Goal: Navigation & Orientation: Find specific page/section

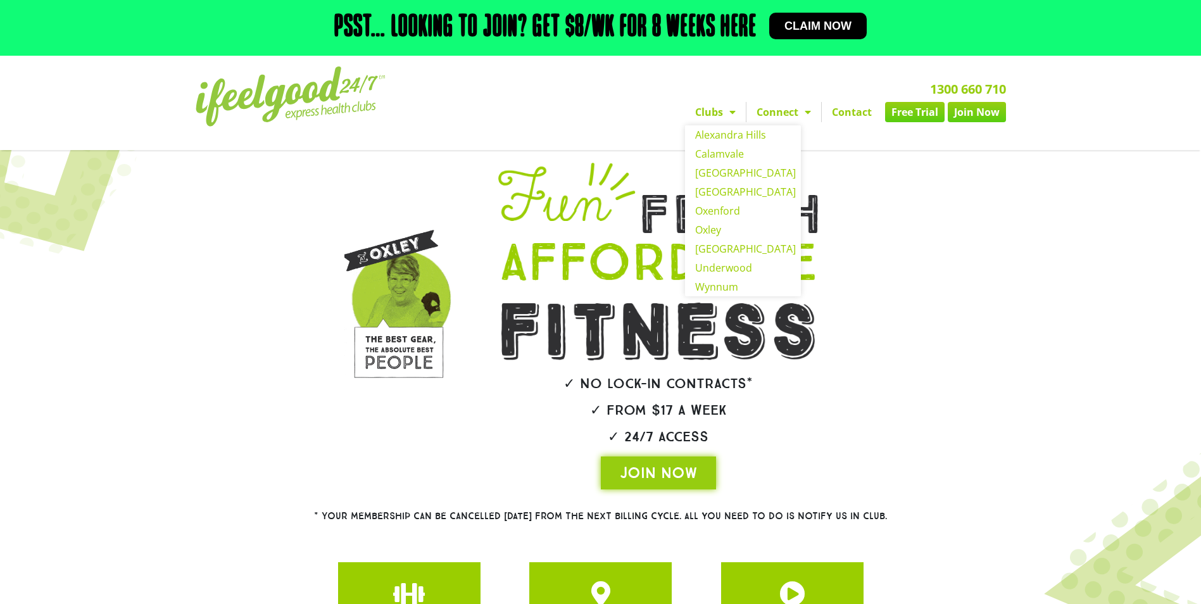
click at [723, 113] on span "Menu" at bounding box center [729, 112] width 13 height 23
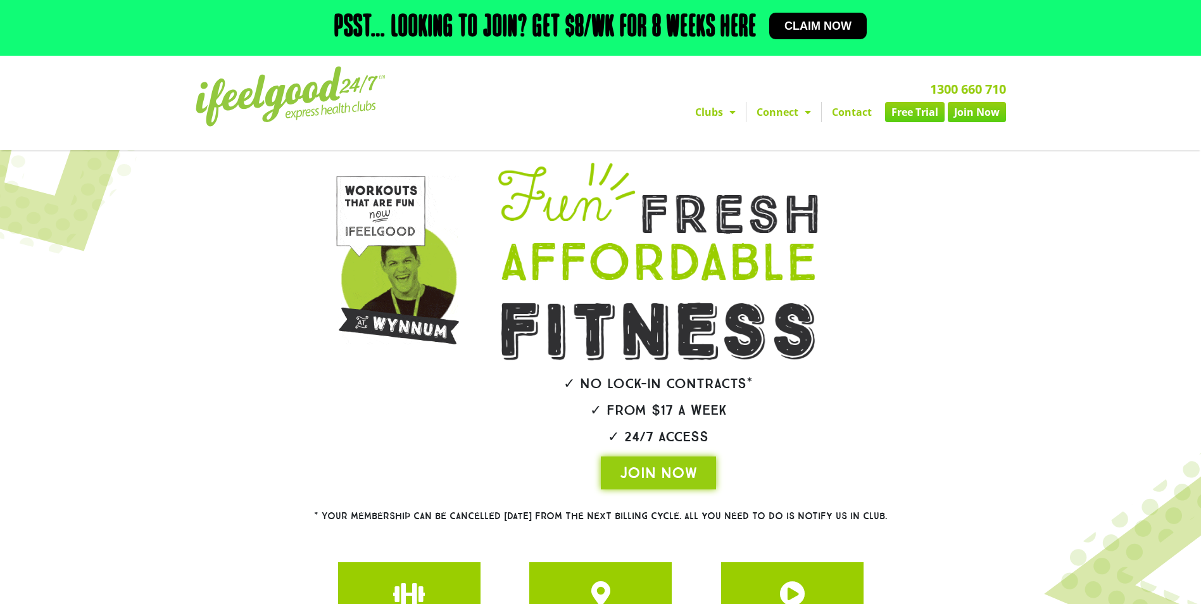
click at [723, 113] on span "Menu" at bounding box center [729, 112] width 13 height 23
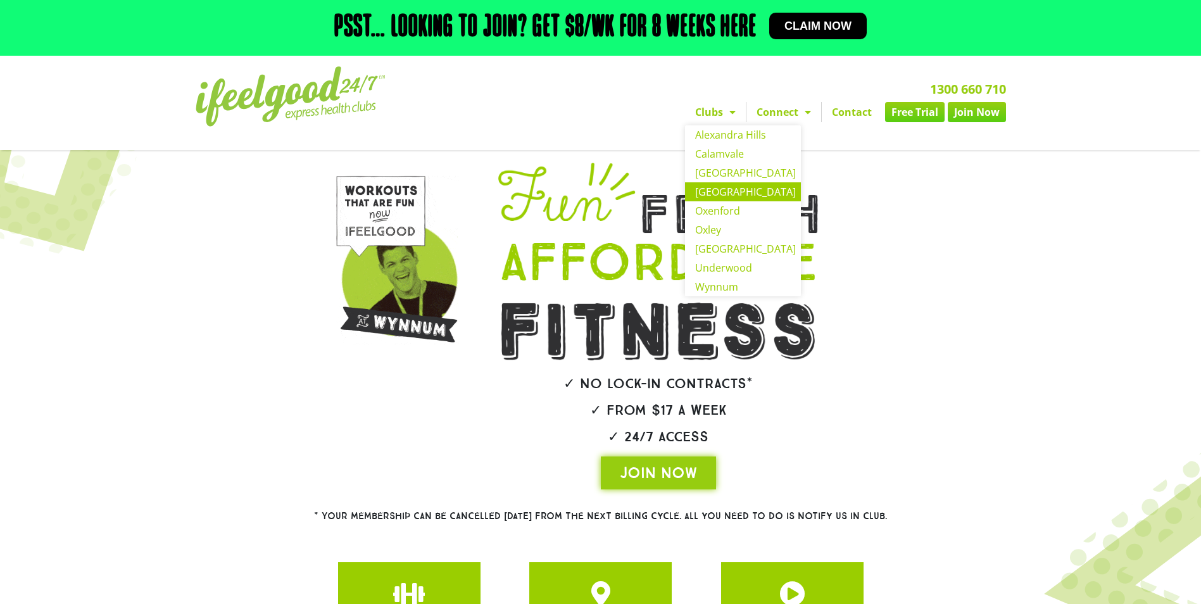
click at [713, 194] on link "[GEOGRAPHIC_DATA]" at bounding box center [743, 191] width 116 height 19
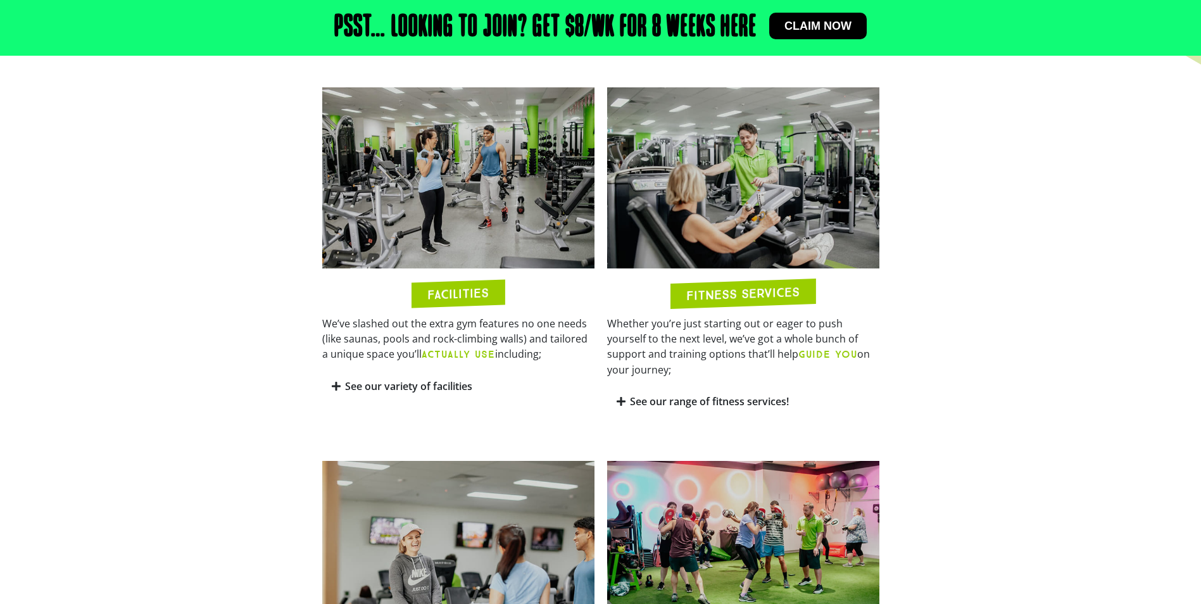
scroll to position [697, 0]
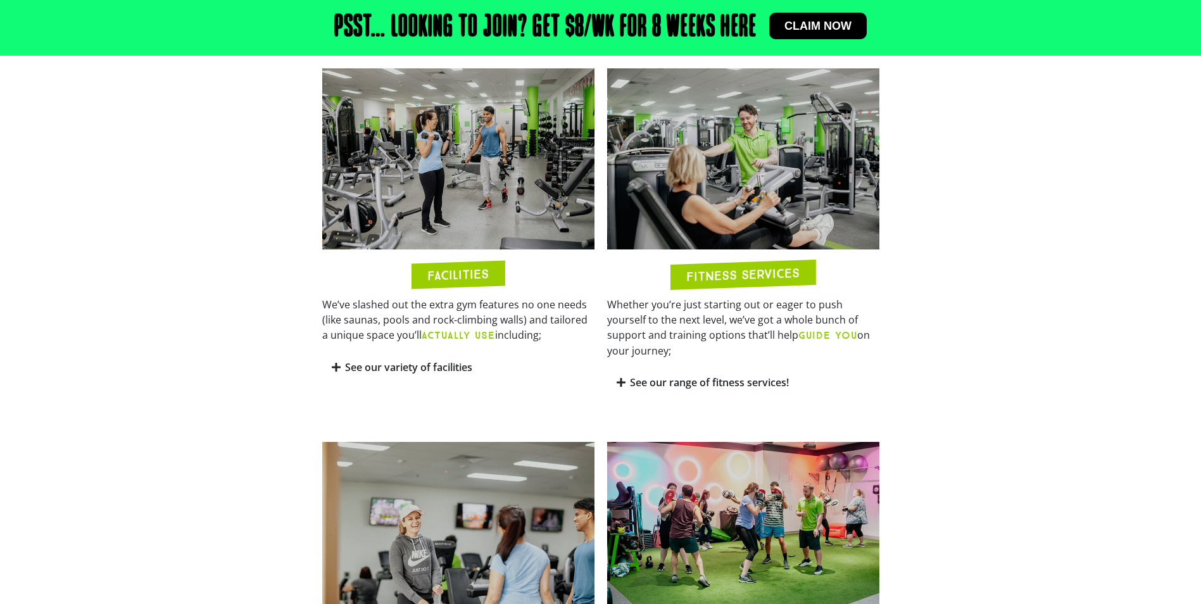
click at [335, 367] on icon at bounding box center [336, 367] width 9 height 10
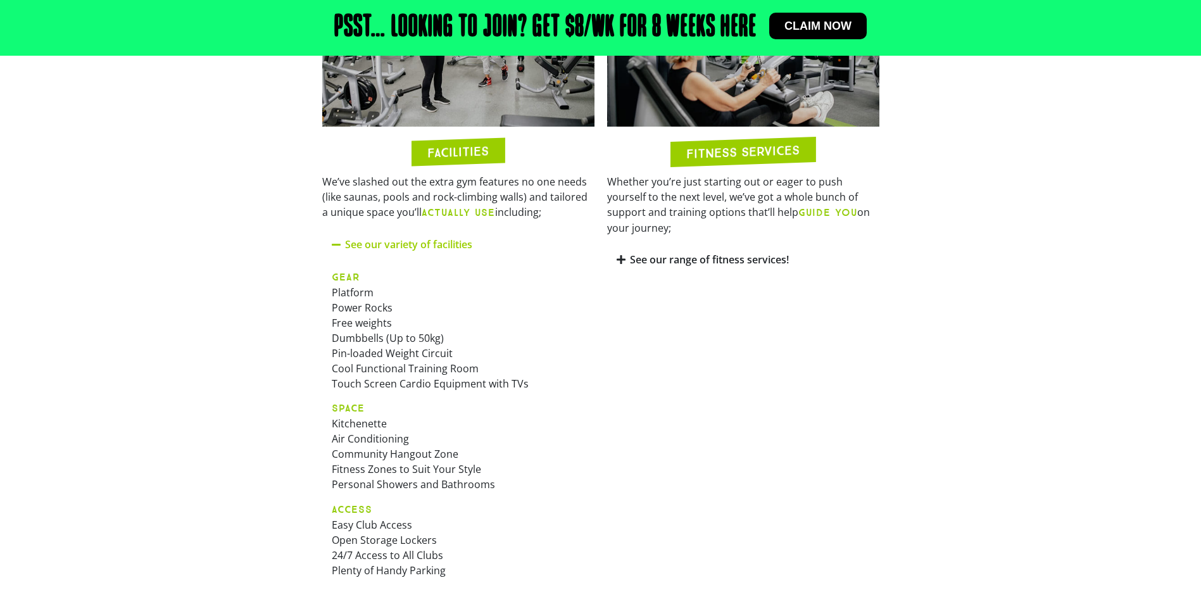
scroll to position [823, 0]
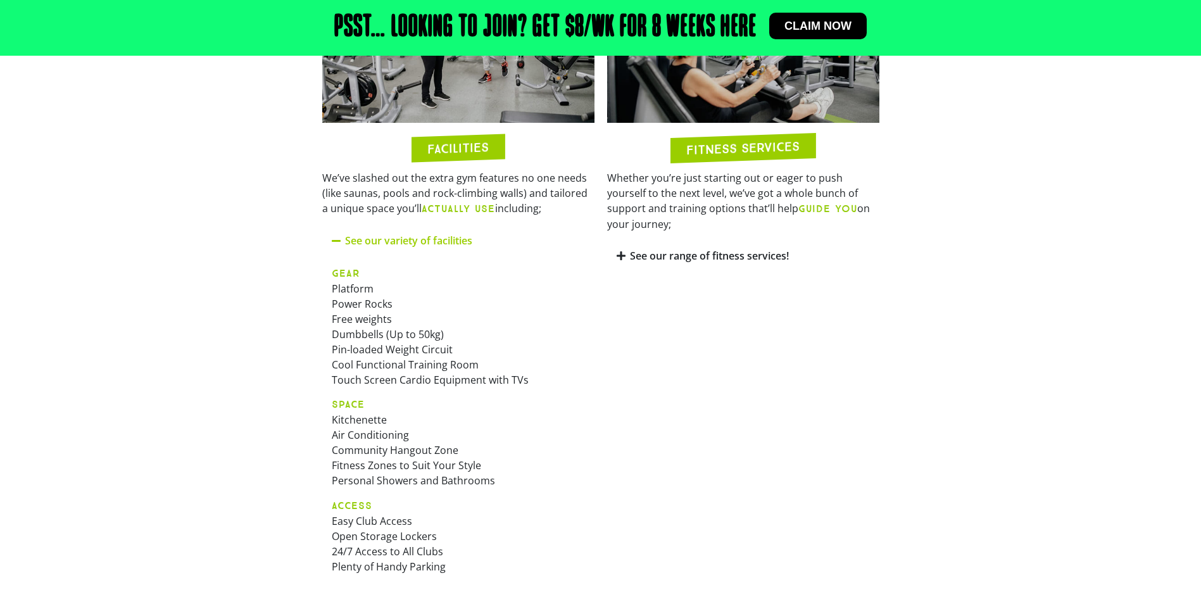
click at [626, 241] on div "See our range of fitness services!" at bounding box center [743, 256] width 272 height 30
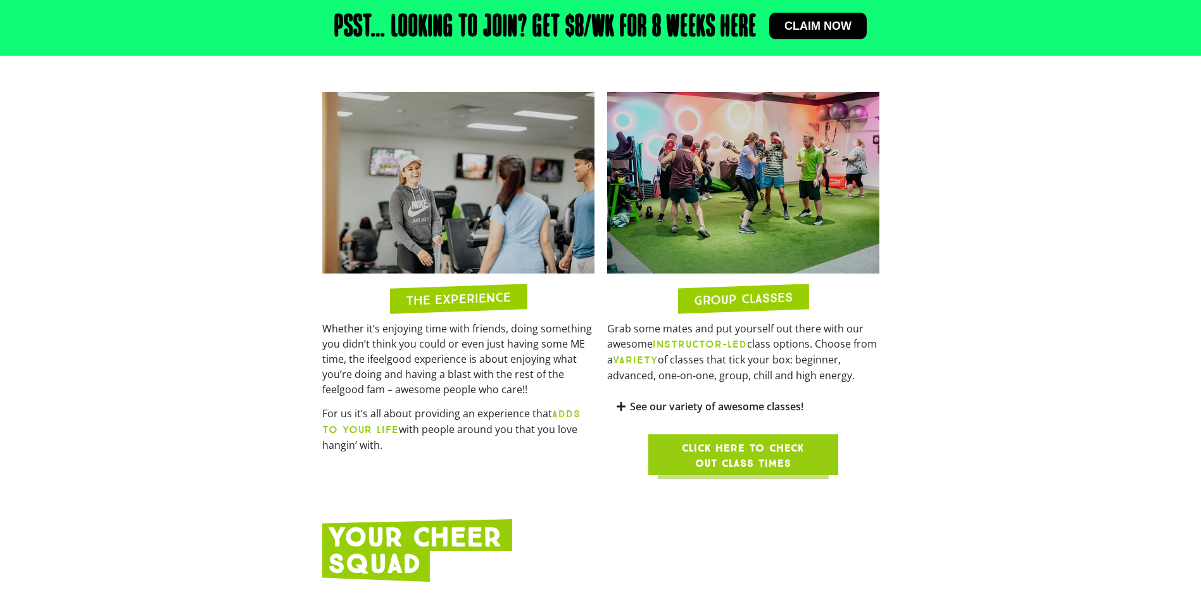
scroll to position [1393, 0]
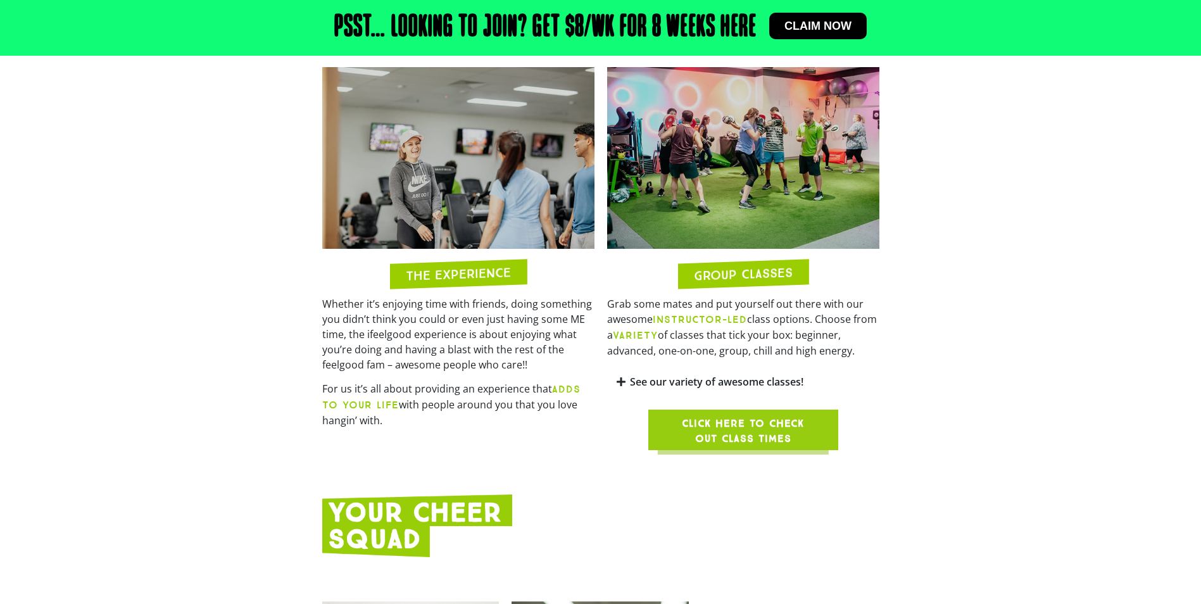
click at [598, 253] on div "THE EXPERIENCE Whether it’s enjoying time with friends, doing something you did…" at bounding box center [458, 259] width 285 height 396
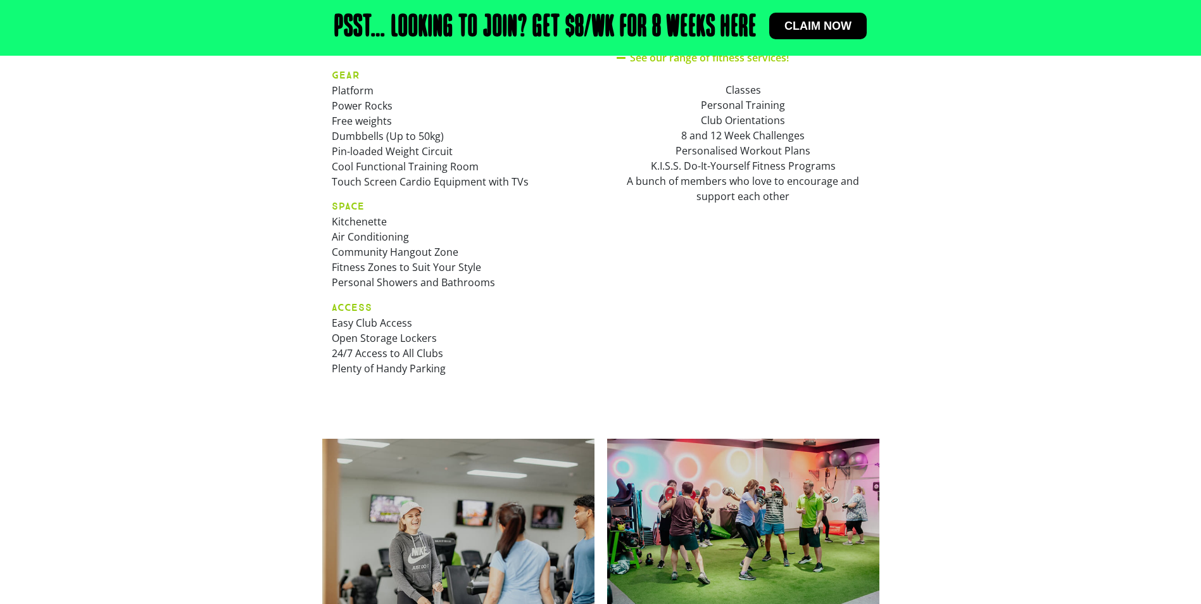
scroll to position [887, 0]
